Goal: Information Seeking & Learning: Learn about a topic

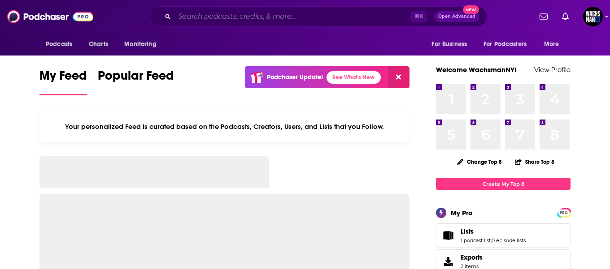
click at [184, 11] on input "Search podcasts, credits, & more..." at bounding box center [292, 16] width 236 height 14
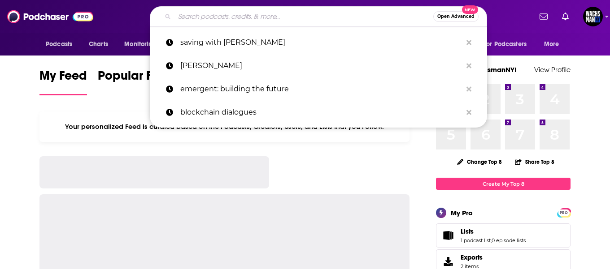
paste input "Tony Alamo Pastor Tony Alamo"
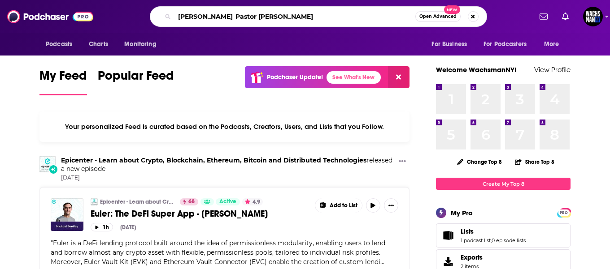
drag, startPoint x: 220, startPoint y: 19, endPoint x: 326, endPoint y: 34, distance: 107.7
click at [326, 34] on div "Podcasts Charts Monitoring Tony Alamo Pastor Tony Alamo Open Advanced New For B…" at bounding box center [305, 28] width 610 height 56
type input "[PERSON_NAME]"
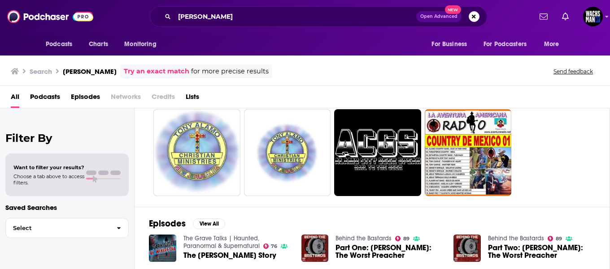
scroll to position [39, 0]
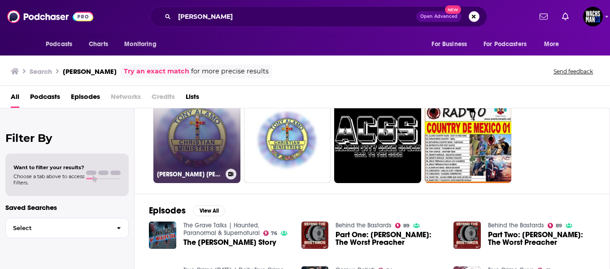
click at [221, 143] on link "Tony Alamo Christian Ministries" at bounding box center [196, 139] width 87 height 87
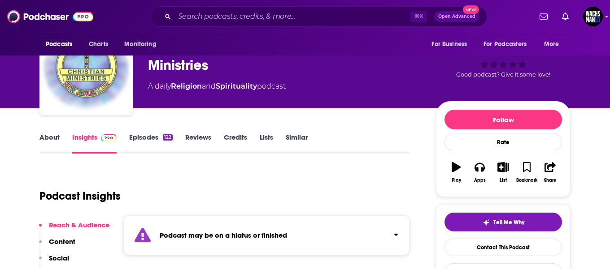
scroll to position [50, 0]
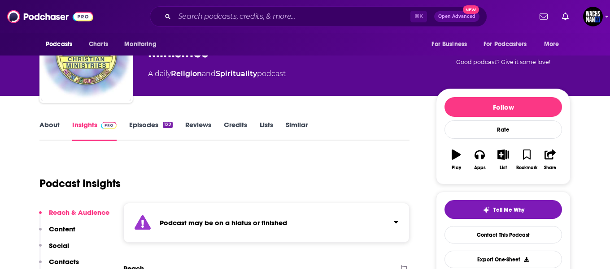
click at [42, 129] on link "About" at bounding box center [49, 131] width 20 height 21
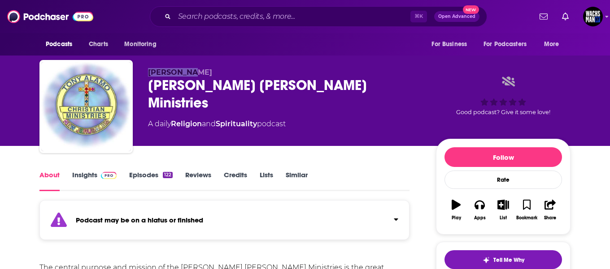
drag, startPoint x: 209, startPoint y: 75, endPoint x: 142, endPoint y: 74, distance: 67.7
click at [142, 74] on div "Tony Alamo Tony Alamo Christian Ministries A daily Religion and Spirituality po…" at bounding box center [304, 108] width 531 height 97
copy span "[PERSON_NAME]"
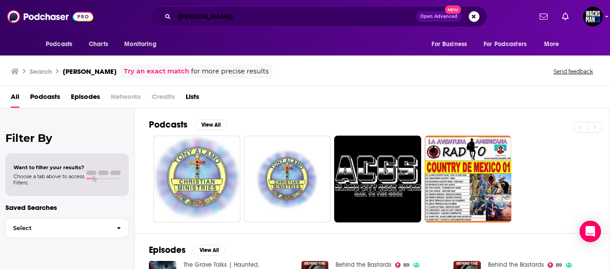
click at [198, 19] on input "[PERSON_NAME]" at bounding box center [295, 16] width 242 height 14
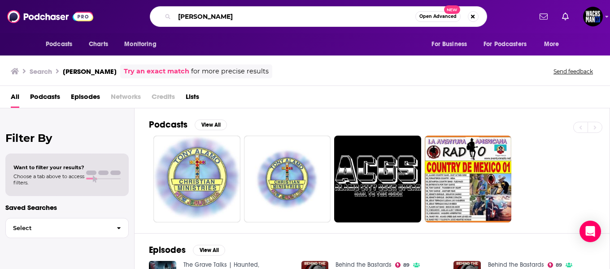
click at [198, 19] on input "[PERSON_NAME]" at bounding box center [294, 16] width 241 height 14
paste input "he Steve Gruber Show"
type input "The [PERSON_NAME] Show"
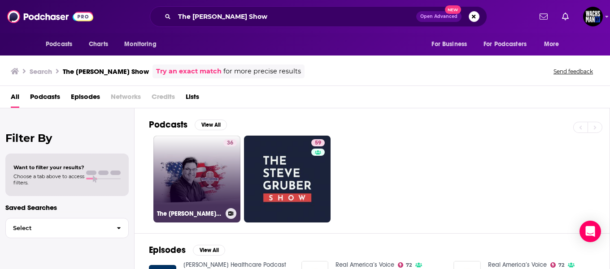
click at [178, 169] on link "36 The Steve Gruber Show with Steve Gruber" at bounding box center [196, 179] width 87 height 87
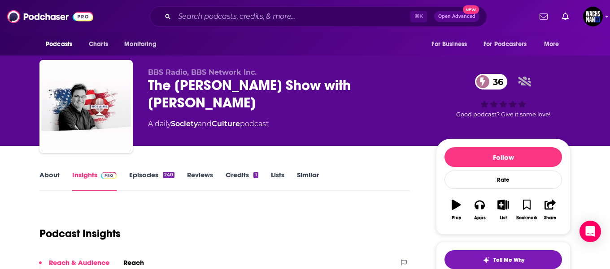
click at [49, 175] on link "About" at bounding box center [49, 181] width 20 height 21
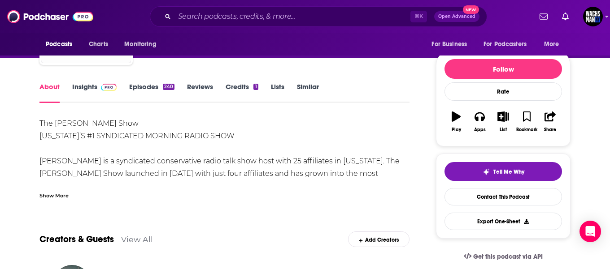
scroll to position [100, 0]
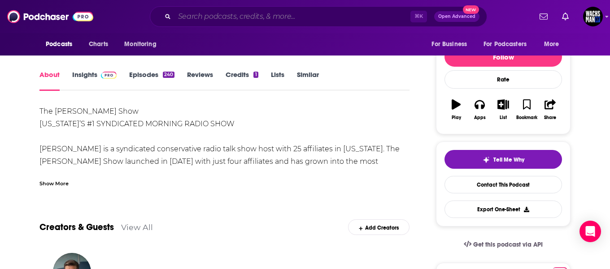
click at [212, 19] on input "Search podcasts, credits, & more..." at bounding box center [292, 16] width 236 height 14
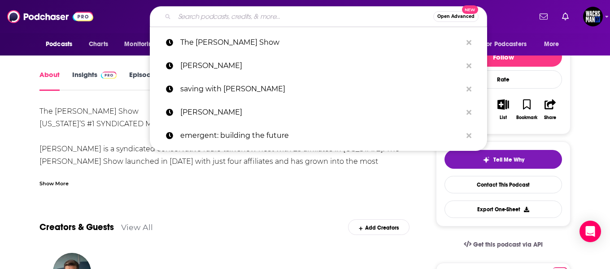
paste input "Video Chuck and Julie Show"
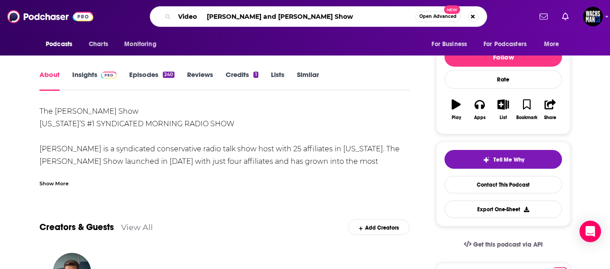
drag, startPoint x: 208, startPoint y: 18, endPoint x: 165, endPoint y: 18, distance: 43.5
click at [165, 18] on div "Video Chuck and Julie Show Open Advanced New" at bounding box center [318, 16] width 337 height 21
type input "[PERSON_NAME] and [PERSON_NAME] Show"
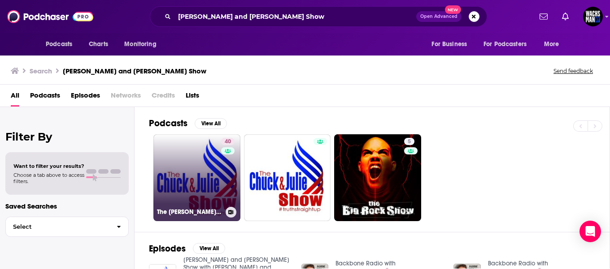
click at [206, 187] on link "40 The Chuck and Julie Show" at bounding box center [196, 177] width 87 height 87
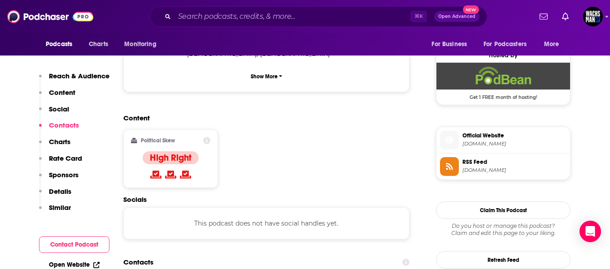
scroll to position [713, 0]
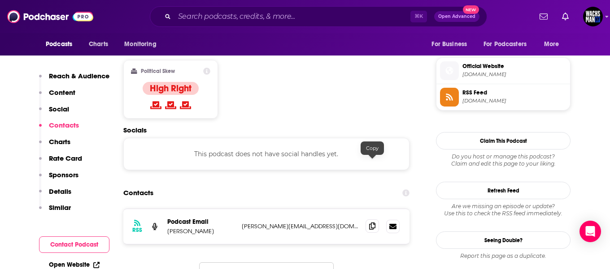
click at [370, 223] on icon at bounding box center [372, 226] width 6 height 7
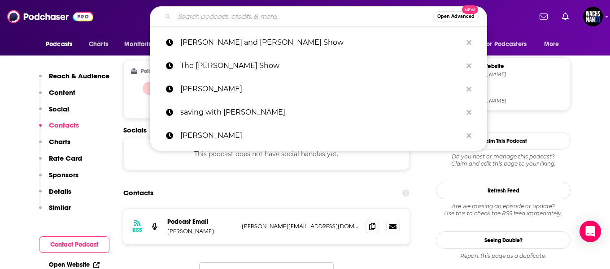
click at [194, 18] on input "Search podcasts, credits, & more..." at bounding box center [303, 16] width 259 height 14
paste input "[PERSON_NAME] Show"
type input "[PERSON_NAME] Show"
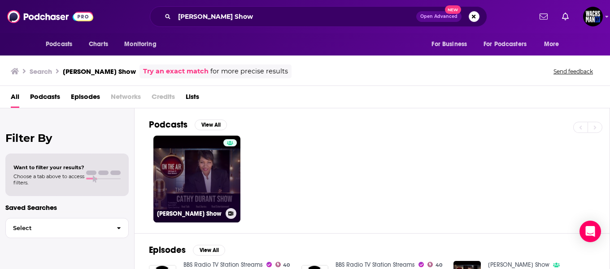
click at [219, 174] on link "[PERSON_NAME] Show" at bounding box center [196, 179] width 87 height 87
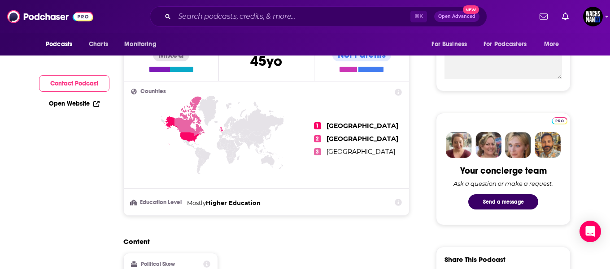
scroll to position [62, 0]
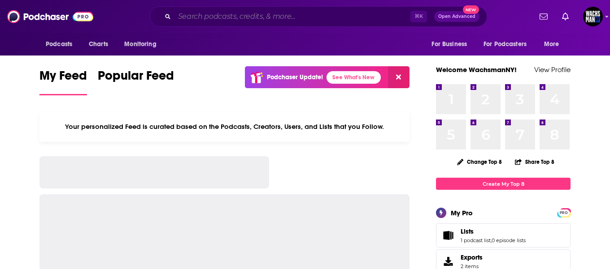
click at [212, 13] on input "Search podcasts, credits, & more..." at bounding box center [292, 16] width 236 height 14
paste input "Hard News [DATE]"
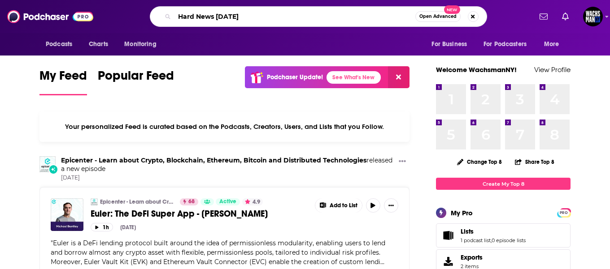
type input "Hard News [DATE]"
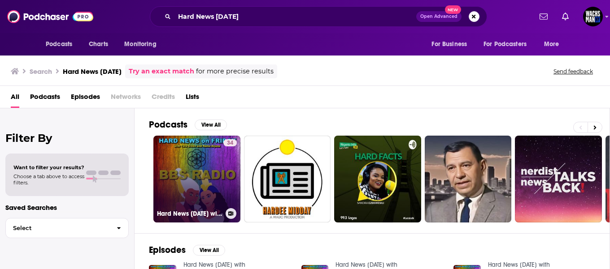
click at [168, 187] on link "34 Hard News [DATE] with [PERSON_NAME] and [PERSON_NAME]" at bounding box center [196, 179] width 87 height 87
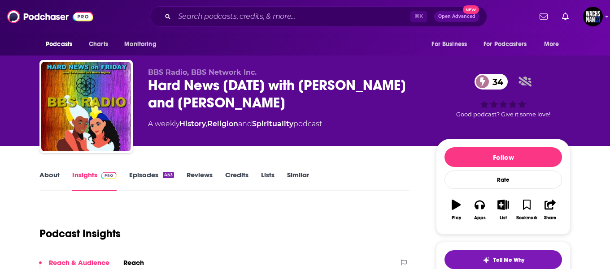
click at [46, 172] on link "About" at bounding box center [49, 181] width 20 height 21
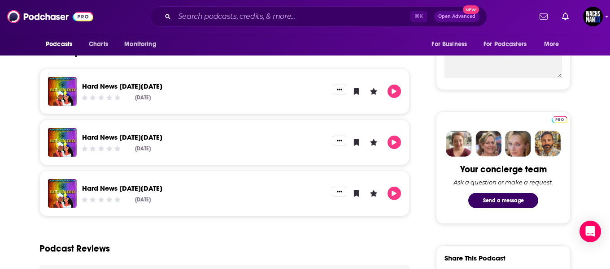
scroll to position [352, 0]
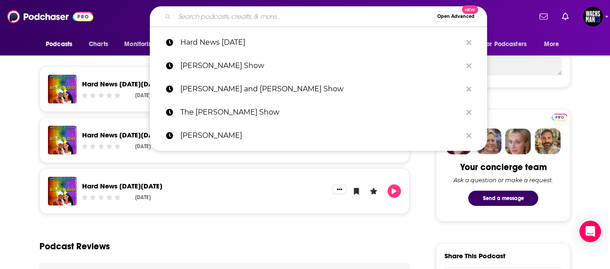
click at [203, 21] on input "Search podcasts, credits, & more..." at bounding box center [303, 16] width 259 height 14
paste input "The [PERSON_NAME] Show"
type input "The [PERSON_NAME] Show"
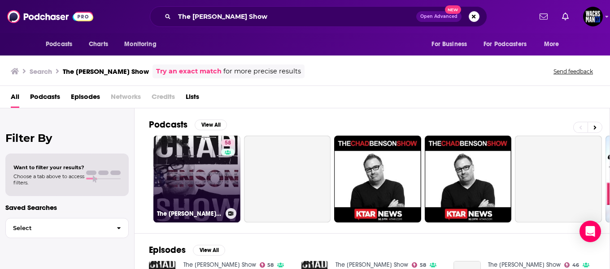
click at [202, 172] on link "58 The [PERSON_NAME] Show" at bounding box center [196, 179] width 87 height 87
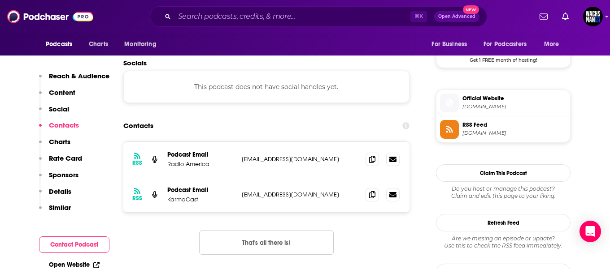
scroll to position [754, 0]
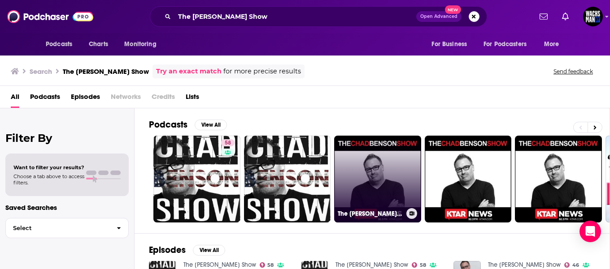
click at [391, 181] on link "The [PERSON_NAME] Show Audio" at bounding box center [377, 179] width 87 height 87
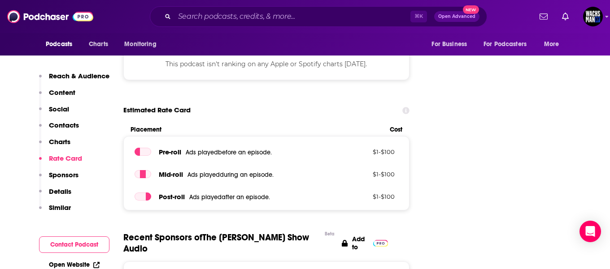
scroll to position [986, 0]
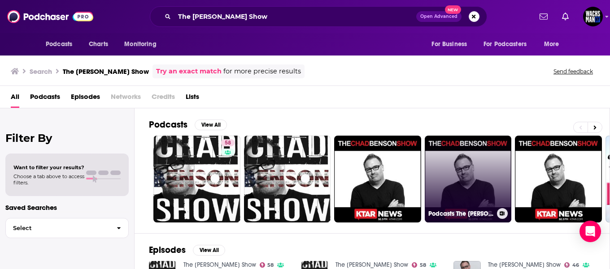
click at [465, 174] on link "Podcasts The [PERSON_NAME] Show" at bounding box center [467, 179] width 87 height 87
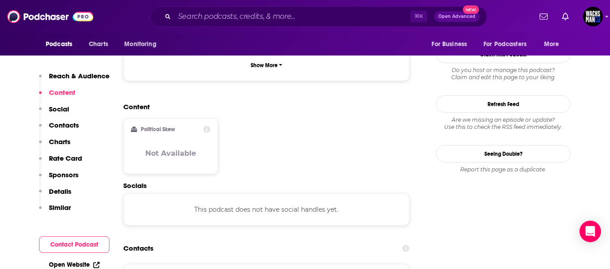
scroll to position [751, 0]
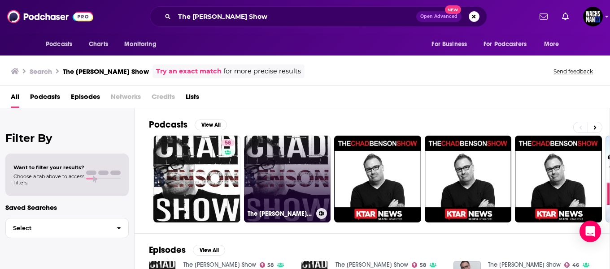
click at [303, 170] on link "The [PERSON_NAME] Show Promos" at bounding box center [287, 179] width 87 height 87
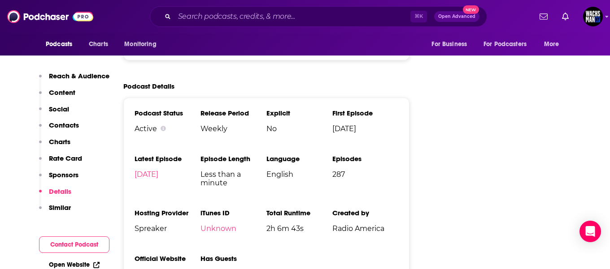
scroll to position [1111, 0]
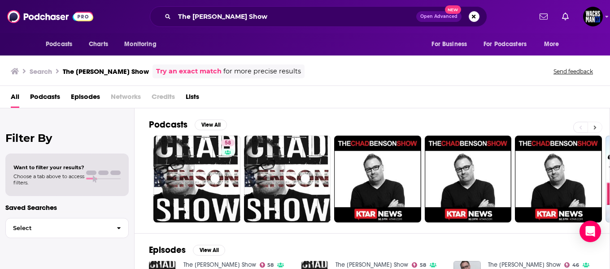
click at [595, 126] on icon at bounding box center [594, 127] width 3 height 4
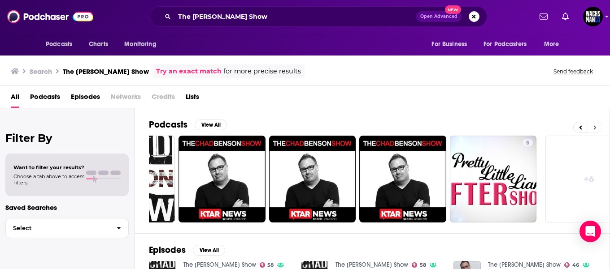
scroll to position [0, 182]
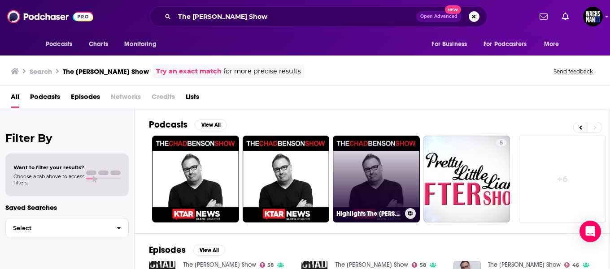
click at [352, 183] on link "Highlights The [PERSON_NAME] Show" at bounding box center [376, 179] width 87 height 87
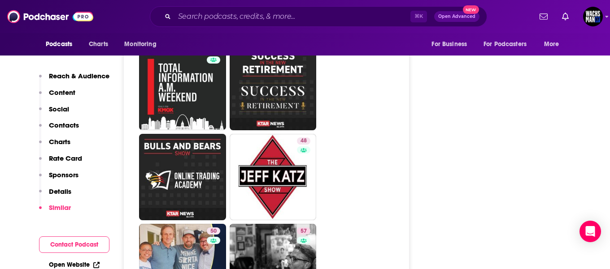
scroll to position [1652, 0]
